Goal: Task Accomplishment & Management: Complete application form

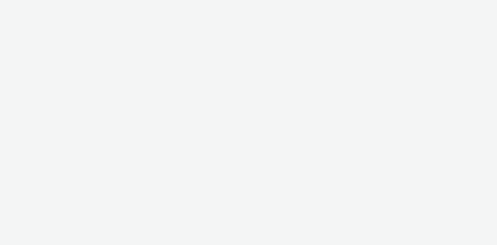
select select "d07aba32-d775-4fed-a722-f10c6504dd64"
select select "f97d6638-e0a1-4f7a-bf46-55015878e29e"
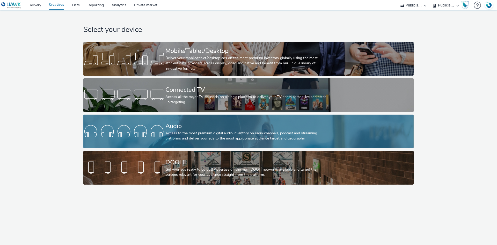
click at [183, 129] on div "Audio" at bounding box center [247, 125] width 164 height 9
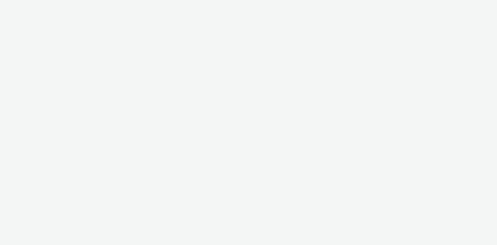
select select "d07aba32-d775-4fed-a722-f10c6504dd64"
select select "f97d6638-e0a1-4f7a-bf46-55015878e29e"
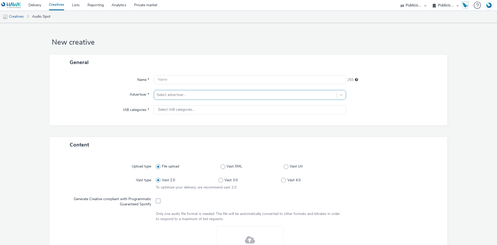
click at [169, 92] on div at bounding box center [245, 95] width 177 height 6
type input "bouyg"
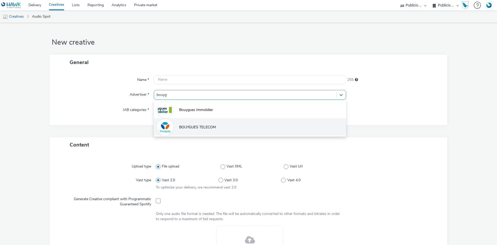
click at [205, 128] on span "BOUYGUES TELECOM" at bounding box center [197, 127] width 37 height 5
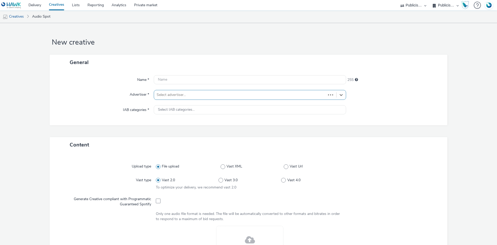
type input "[URL][DOMAIN_NAME]"
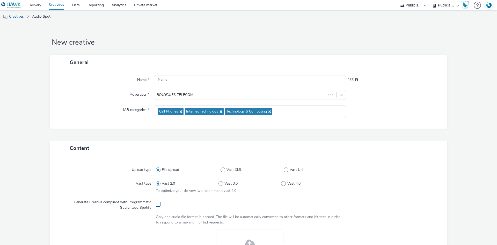
click at [157, 205] on span at bounding box center [158, 204] width 5 height 5
checkbox input "true"
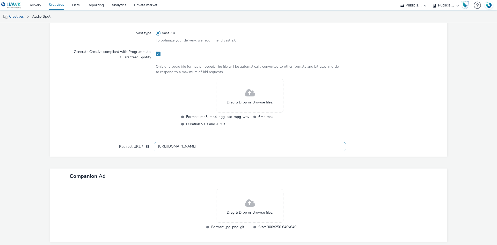
scroll to position [172, 0]
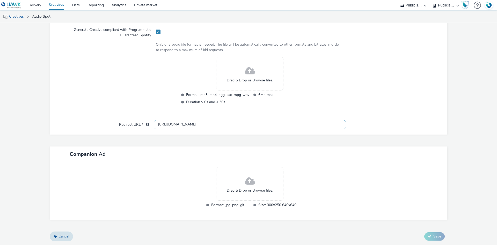
click at [193, 124] on input "[URL][DOMAIN_NAME]" at bounding box center [250, 124] width 192 height 9
paste input "s://[DOMAIN_NAME][URL]"
type input "[URL][DOMAIN_NAME]"
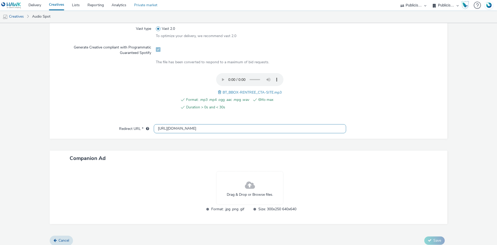
scroll to position [159, 0]
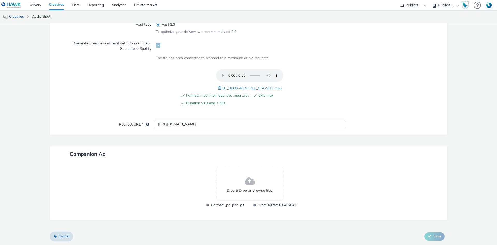
click at [244, 86] on span "BT_BBOX-RENTREE_CTA-SITE.mp3" at bounding box center [252, 88] width 59 height 5
copy span "BT_BBOX-RENTREE_CTA-SITE.mp3"
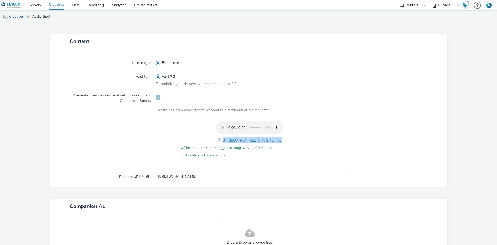
scroll to position [29, 0]
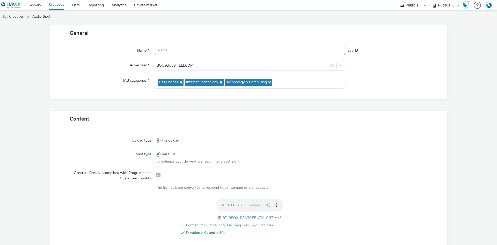
click at [176, 48] on input "text" at bounding box center [250, 50] width 192 height 9
paste input "BT_BBOX-RENTREE_CTA-SITE.mp3"
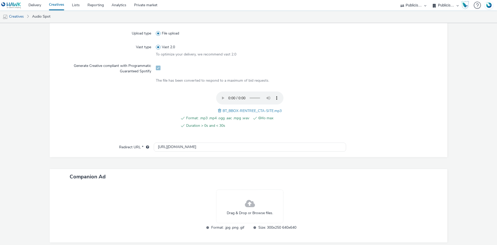
scroll to position [159, 0]
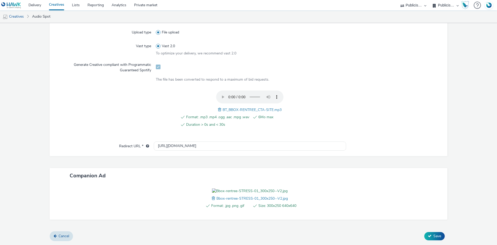
click at [212, 201] on span at bounding box center [214, 198] width 5 height 6
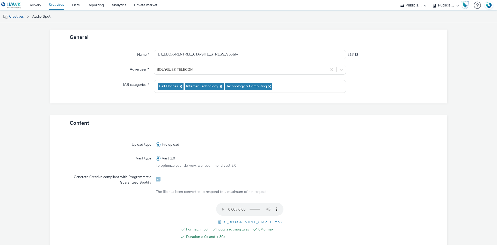
scroll to position [3, 0]
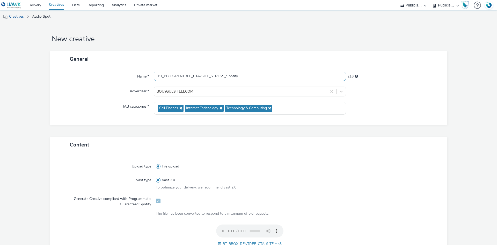
click at [222, 77] on input "BT_BBOX-RENTREE_CTA-SITE_STRESS_Spotify" at bounding box center [250, 76] width 192 height 9
type input "BT_BBOX-RENTREE_CTA-SITE_Spotify"
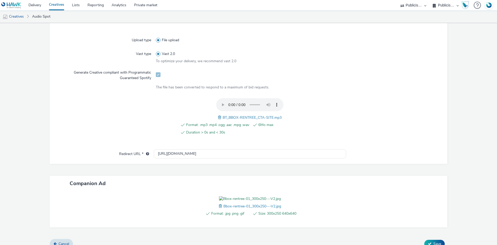
scroll to position [167, 0]
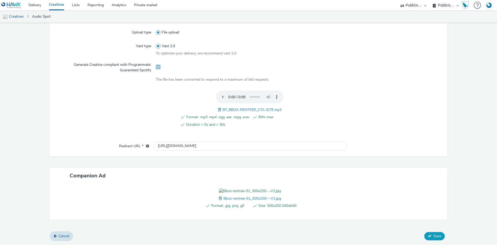
click at [434, 234] on span "Save" at bounding box center [438, 235] width 8 height 5
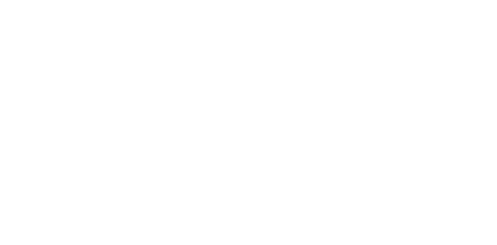
select select "d07aba32-d775-4fed-a722-f10c6504dd64"
select select "f97d6638-e0a1-4f7a-bf46-55015878e29e"
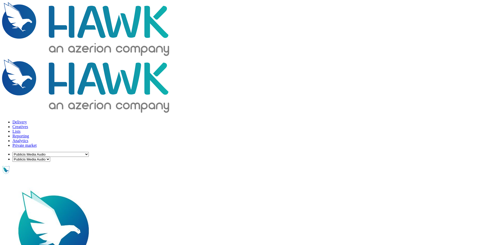
type input "bouygu"
type input "[URL][DOMAIN_NAME]"
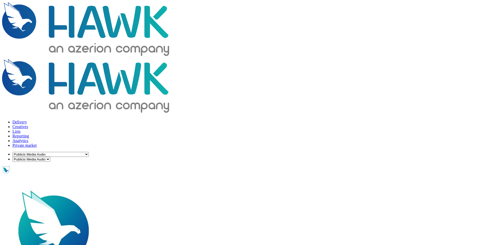
checkbox input "true"
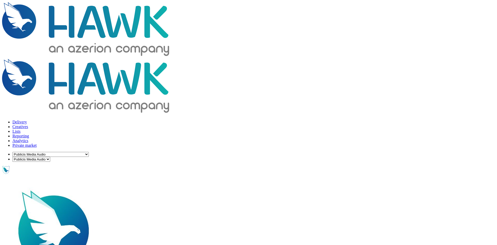
paste input "s://[DOMAIN_NAME][URL]"
type input "[URL][DOMAIN_NAME]"
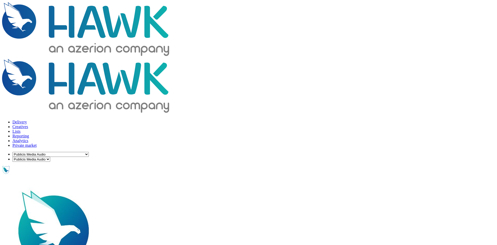
copy span "BT_BBOX-RENTREE_VO-STRESS_CTA-site.mp3"
paste input "BT_BBOX-RENTREE_VO-STRESS_CTA-site.mp3"
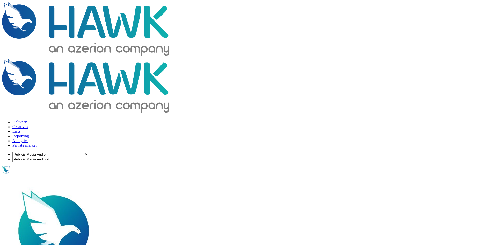
type input "BT_BBOX-RENTREE_VO-STRESS_CTA-site_Spotify"
